Goal: Information Seeking & Learning: Learn about a topic

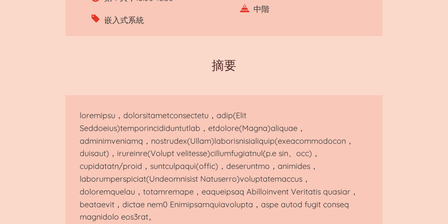
scroll to position [229, 0]
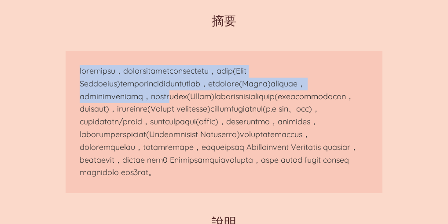
drag, startPoint x: 80, startPoint y: 71, endPoint x: 358, endPoint y: 96, distance: 279.7
click at [358, 96] on p at bounding box center [224, 122] width 289 height 114
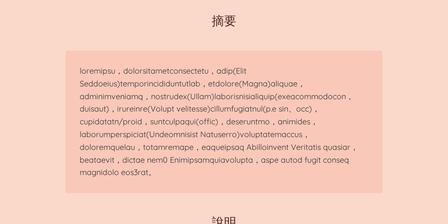
click at [218, 134] on p at bounding box center [224, 122] width 289 height 114
drag, startPoint x: 241, startPoint y: 170, endPoint x: 423, endPoint y: 82, distance: 202.0
click at [281, 125] on p at bounding box center [224, 122] width 289 height 114
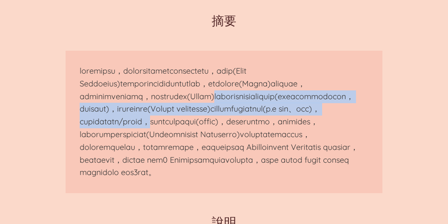
drag, startPoint x: 132, startPoint y: 110, endPoint x: 367, endPoint y: 137, distance: 236.5
click at [369, 137] on section at bounding box center [224, 122] width 317 height 142
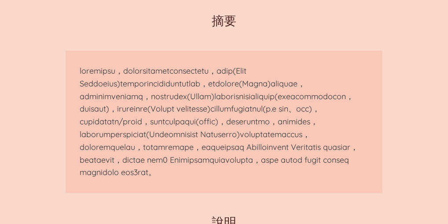
click at [246, 143] on p at bounding box center [224, 122] width 289 height 114
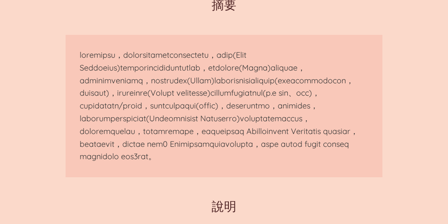
scroll to position [246, 0]
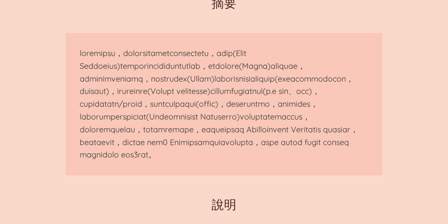
click at [170, 156] on p at bounding box center [224, 104] width 289 height 114
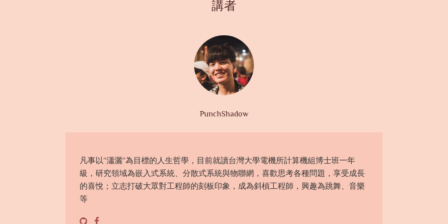
scroll to position [669, 0]
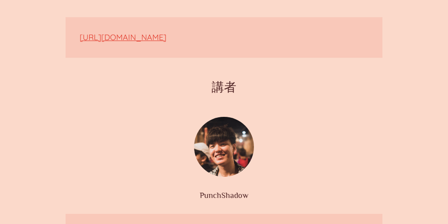
click at [166, 42] on link "[URL][DOMAIN_NAME]" at bounding box center [123, 37] width 87 height 10
